Goal: Transaction & Acquisition: Purchase product/service

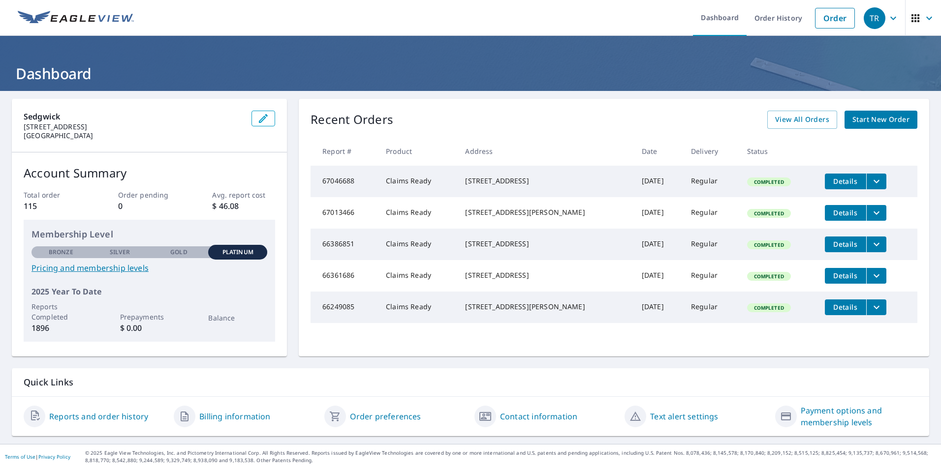
click at [880, 118] on span "Start New Order" at bounding box center [880, 120] width 57 height 12
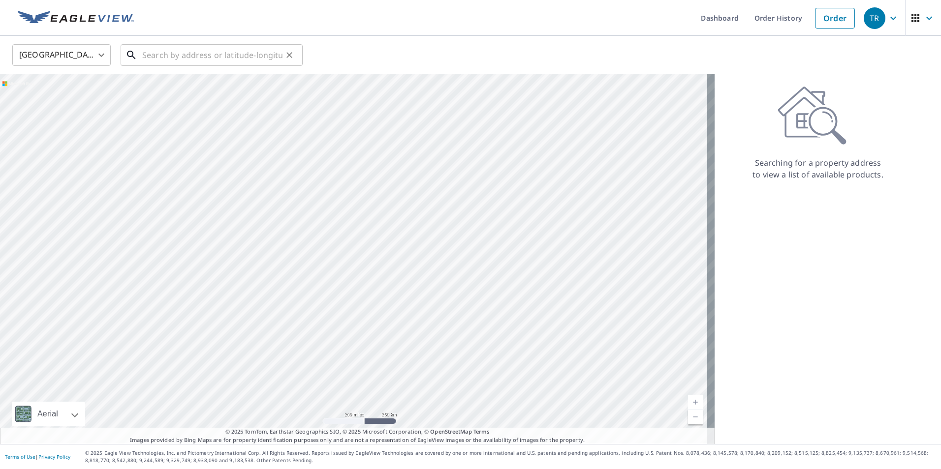
click at [220, 52] on input "text" at bounding box center [212, 55] width 140 height 28
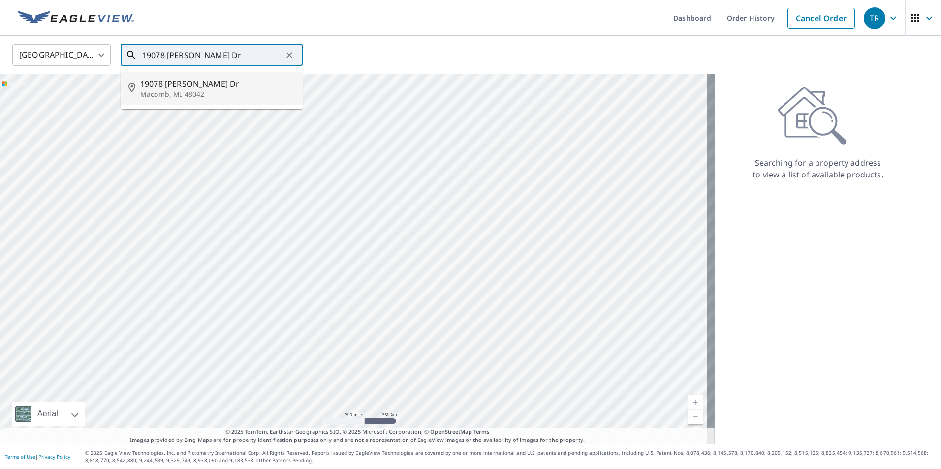
click at [197, 80] on span "19078 [PERSON_NAME] Dr" at bounding box center [217, 84] width 155 height 12
type input "[STREET_ADDRESS][PERSON_NAME][PERSON_NAME]"
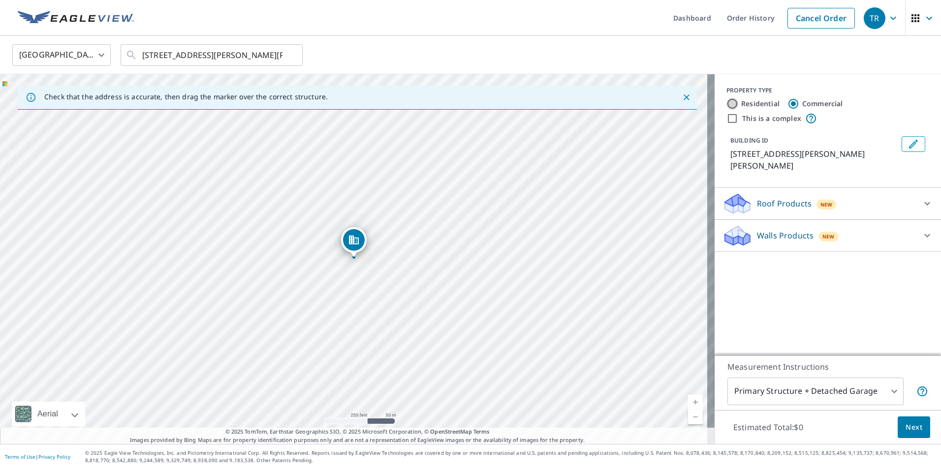
click at [726, 103] on input "Residential" at bounding box center [732, 104] width 12 height 12
radio input "true"
click at [921, 198] on icon at bounding box center [927, 204] width 12 height 12
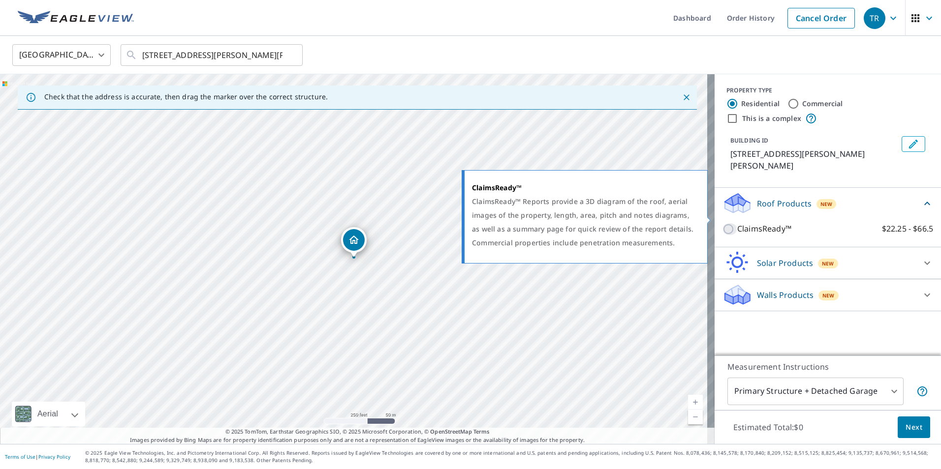
click at [722, 223] on input "ClaimsReady™ $22.25 - $66.5" at bounding box center [729, 229] width 15 height 12
checkbox input "true"
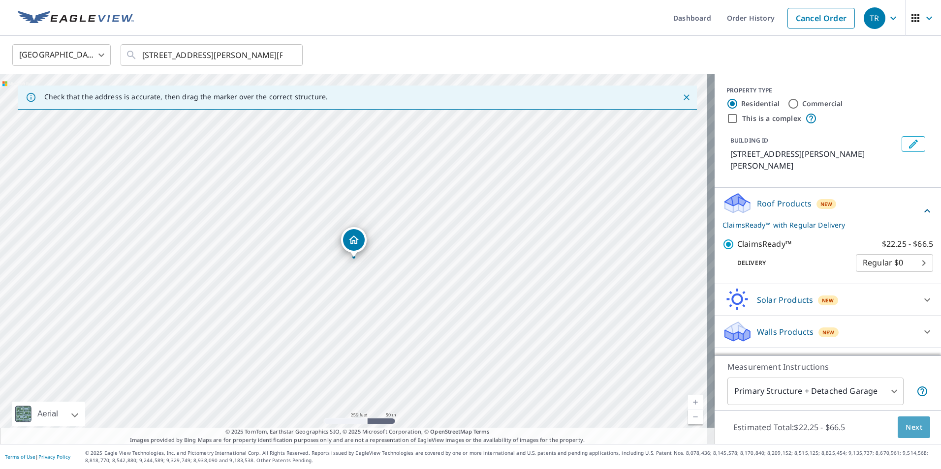
click at [911, 426] on span "Next" at bounding box center [913, 428] width 17 height 12
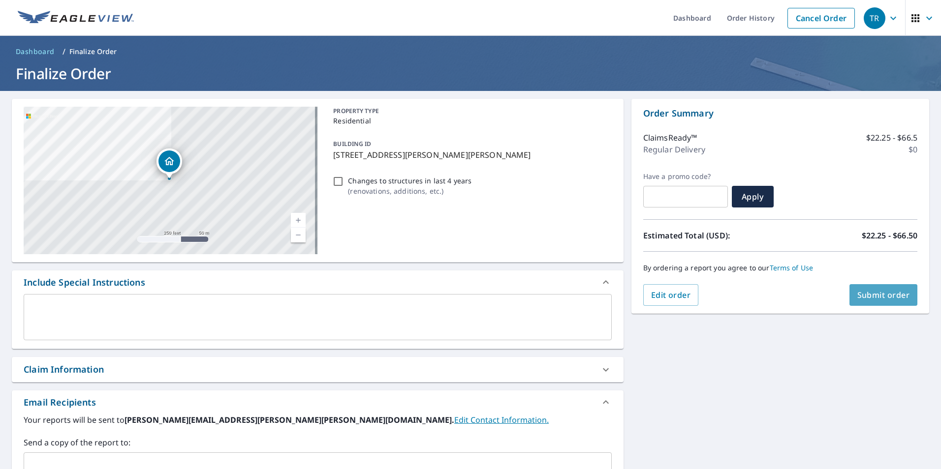
click at [862, 295] on span "Submit order" at bounding box center [883, 295] width 53 height 11
